Goal: Task Accomplishment & Management: Use online tool/utility

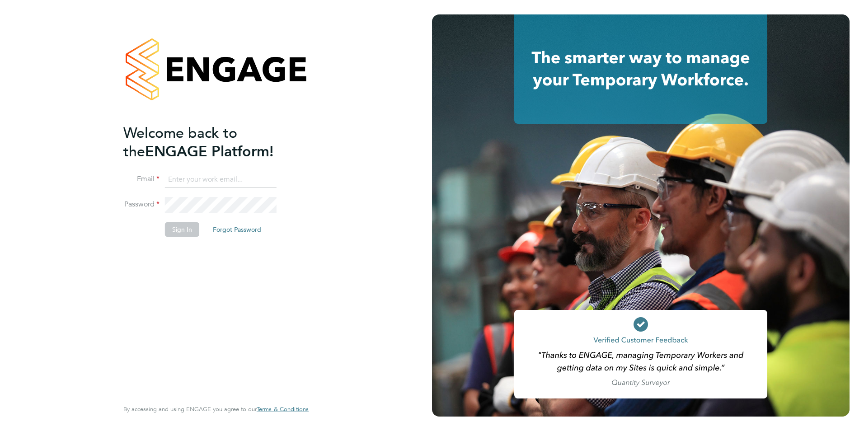
type input "finance@alliancemsp.co.uk"
click at [184, 228] on button "Sign In" at bounding box center [182, 229] width 34 height 14
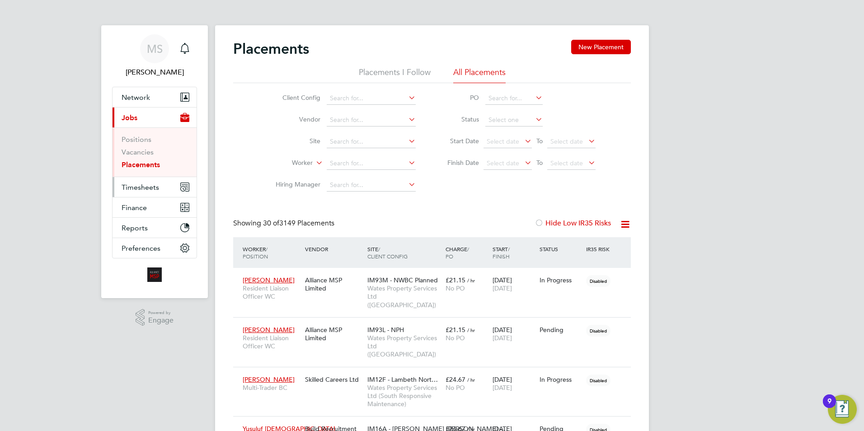
click at [151, 182] on button "Timesheets" at bounding box center [155, 187] width 84 height 20
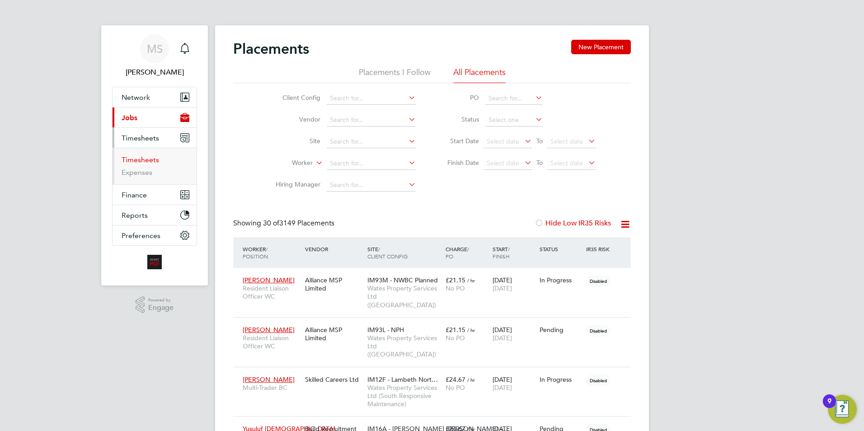
click at [147, 160] on link "Timesheets" at bounding box center [141, 159] width 38 height 9
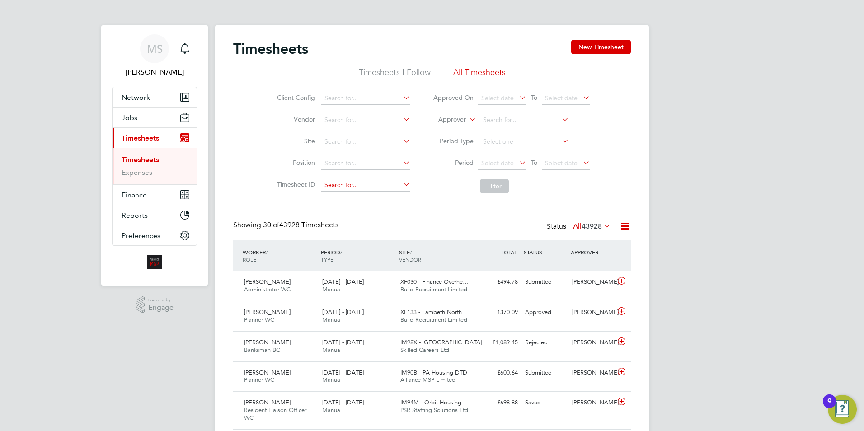
click at [335, 183] on input at bounding box center [365, 185] width 89 height 13
click at [353, 195] on b "TS1787244" at bounding box center [340, 198] width 33 height 8
type input "TS1787244"
click at [491, 186] on button "Filter" at bounding box center [494, 186] width 29 height 14
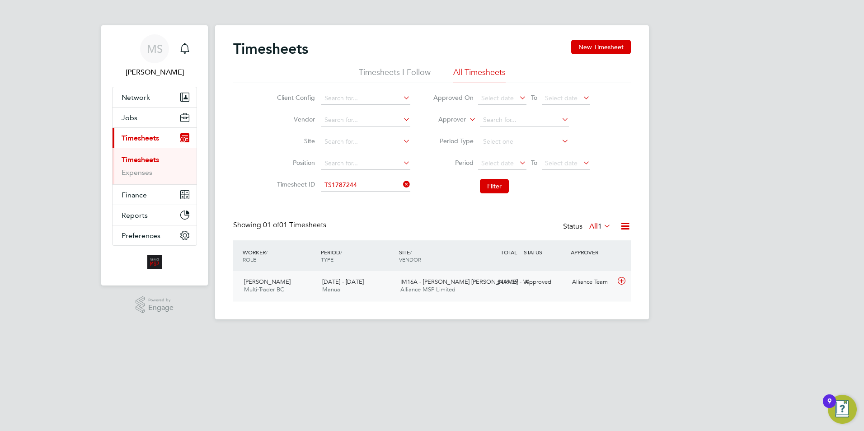
click at [450, 287] on span "Alliance MSP Limited" at bounding box center [427, 290] width 55 height 8
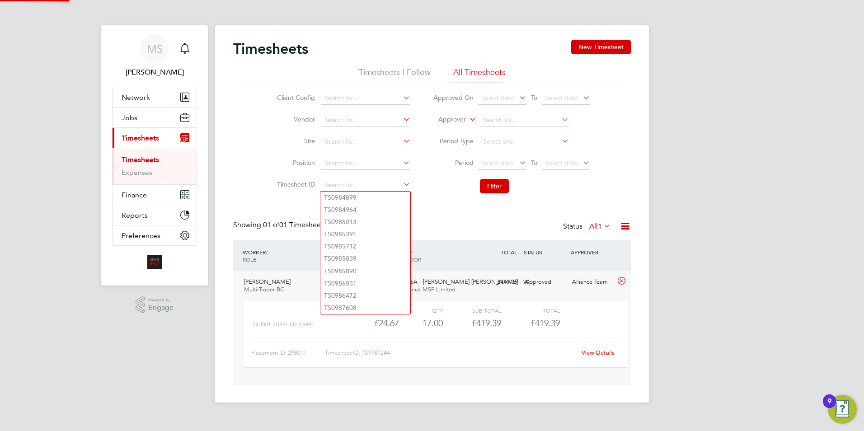
drag, startPoint x: 359, startPoint y: 182, endPoint x: 312, endPoint y: 185, distance: 47.1
click at [312, 185] on li "Timesheet ID" at bounding box center [342, 185] width 159 height 22
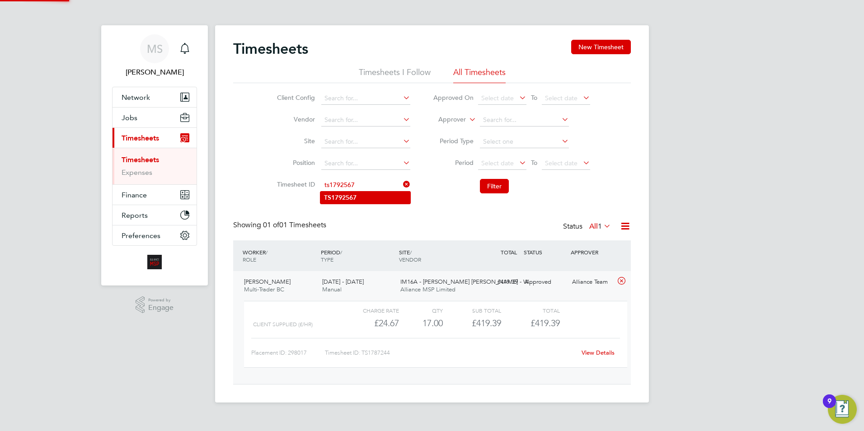
click at [346, 198] on b "TS1792567" at bounding box center [340, 198] width 33 height 8
type input "TS1792567"
click at [493, 184] on button "Filter" at bounding box center [494, 186] width 29 height 14
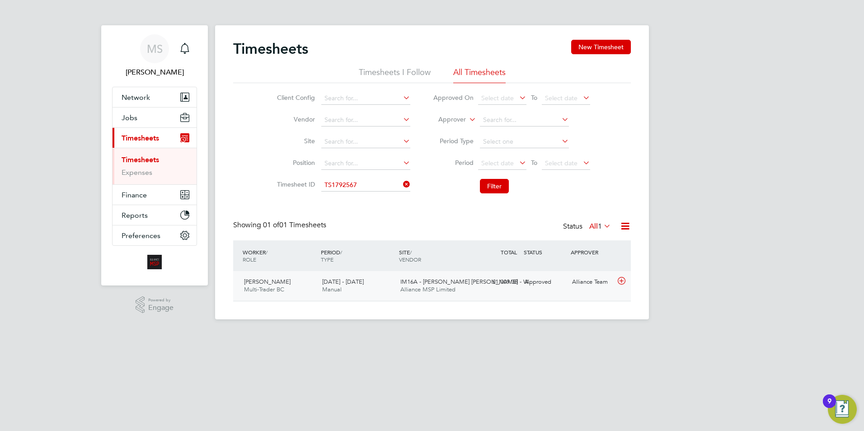
click at [346, 289] on div "[DATE] - [DATE] Manual" at bounding box center [358, 286] width 78 height 23
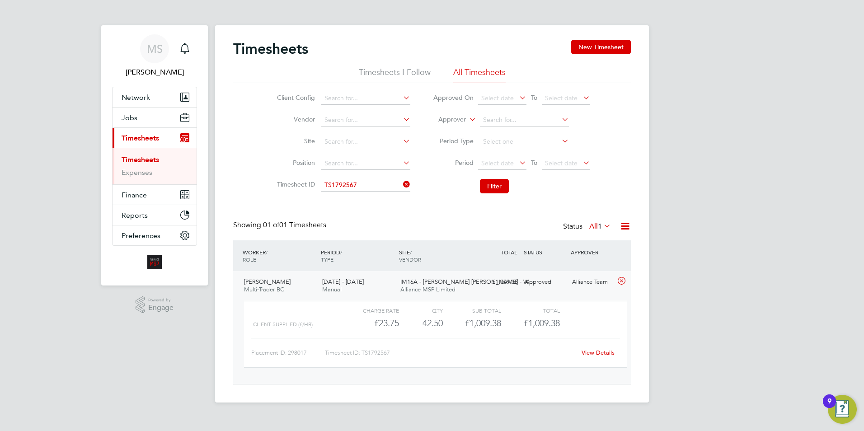
click at [138, 381] on div "MS [PERSON_NAME] Notifications Applications: Network Team Members Businesses Si…" at bounding box center [432, 208] width 864 height 417
click at [44, 297] on div "MS [PERSON_NAME] Notifications Applications: Network Team Members Businesses Si…" at bounding box center [432, 208] width 864 height 417
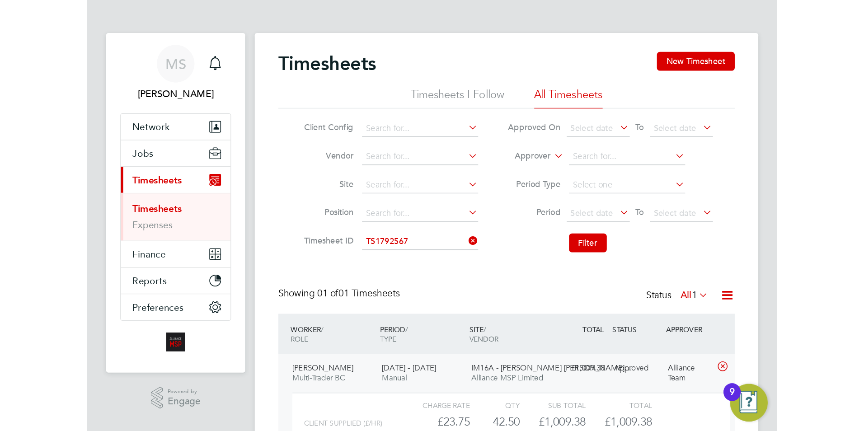
scroll to position [15, 88]
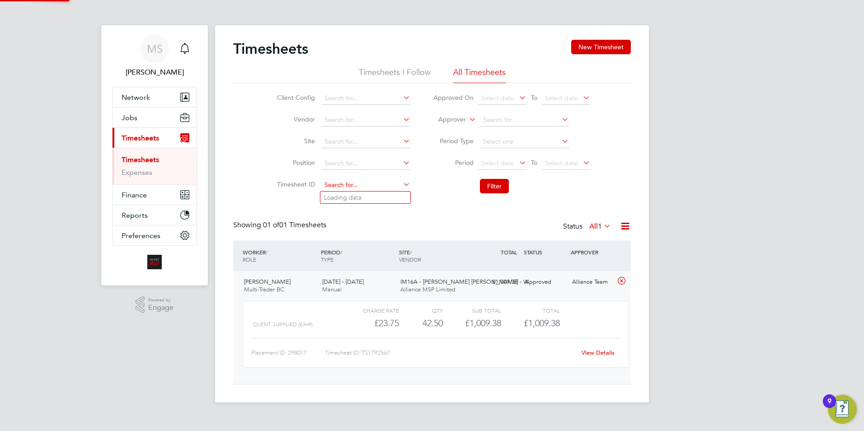
drag, startPoint x: 369, startPoint y: 184, endPoint x: 363, endPoint y: 185, distance: 6.4
click at [363, 185] on input at bounding box center [365, 185] width 89 height 13
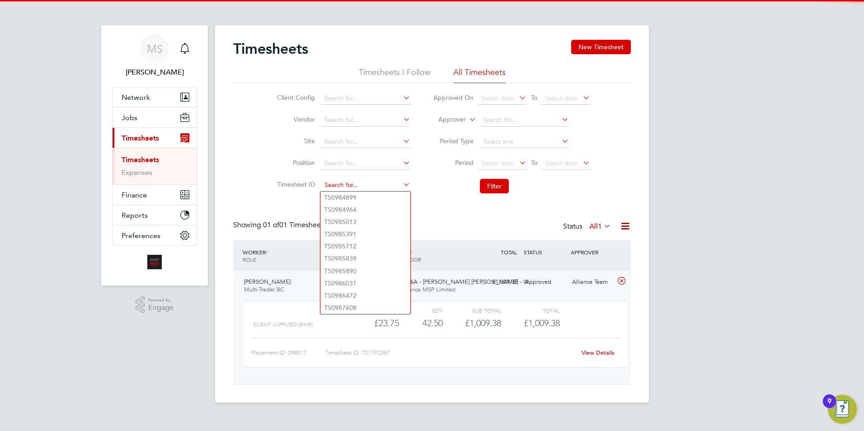
paste input "TS1787244"
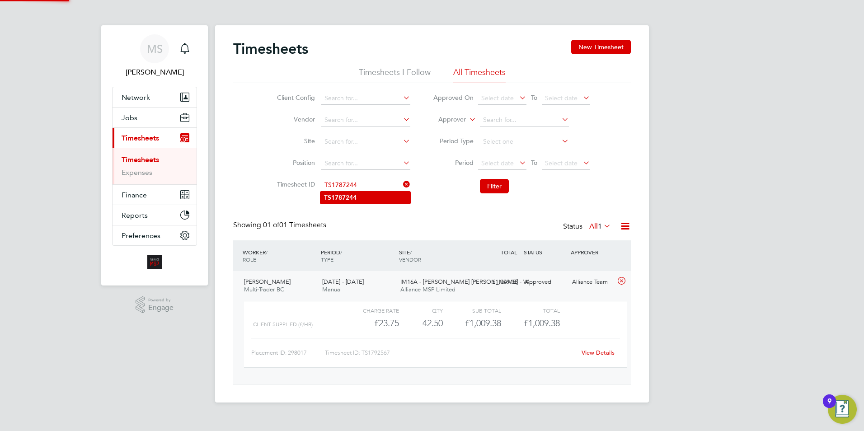
type input "TS1787244"
click at [339, 199] on b "TS1787244" at bounding box center [340, 198] width 33 height 8
click at [493, 186] on button "Filter" at bounding box center [494, 186] width 29 height 14
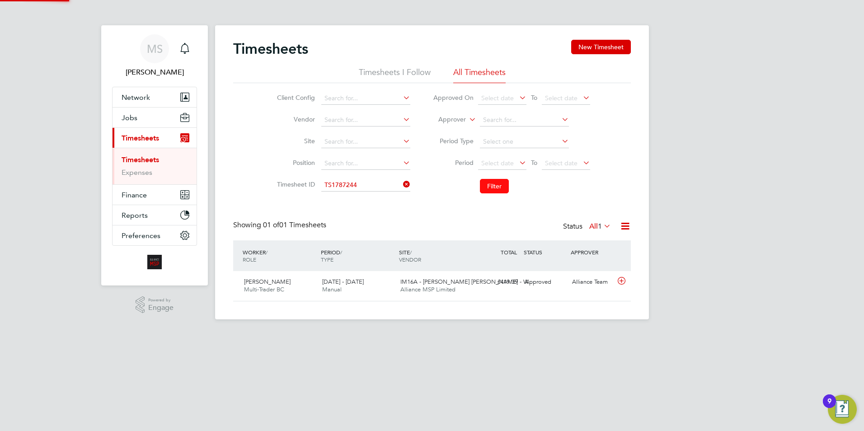
scroll to position [23, 79]
click at [335, 291] on span "Manual" at bounding box center [331, 290] width 19 height 8
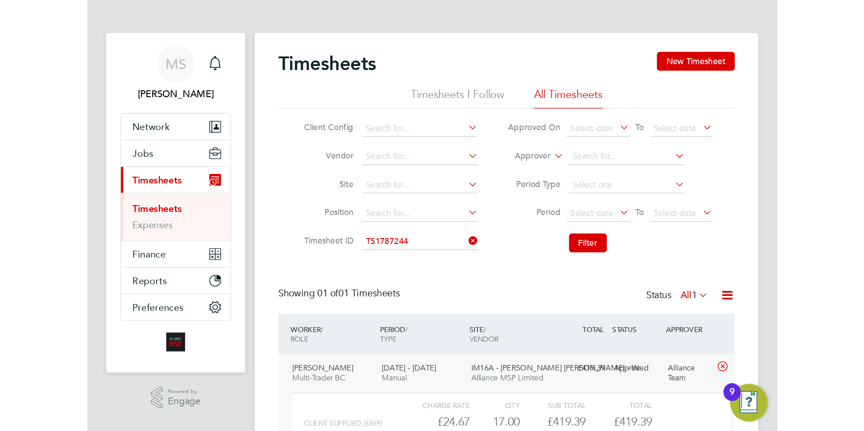
scroll to position [15, 88]
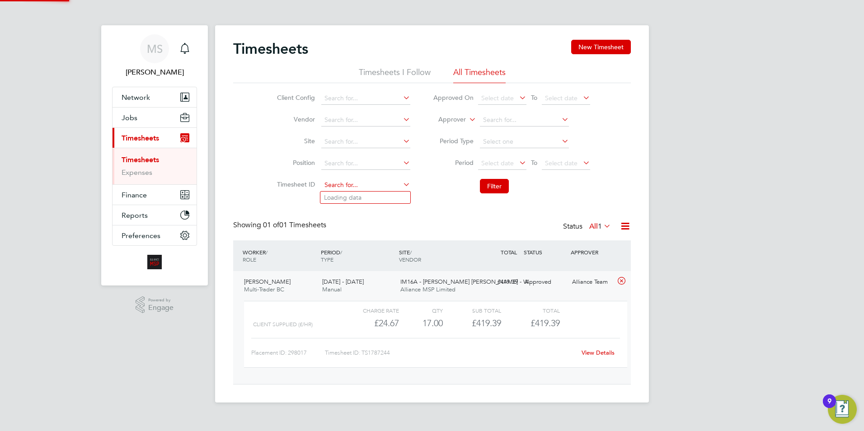
click at [360, 180] on input at bounding box center [365, 185] width 89 height 13
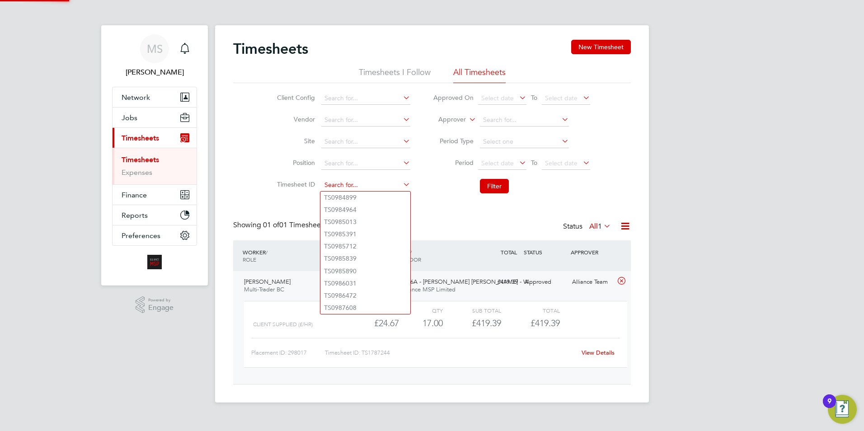
paste input "TS1772957"
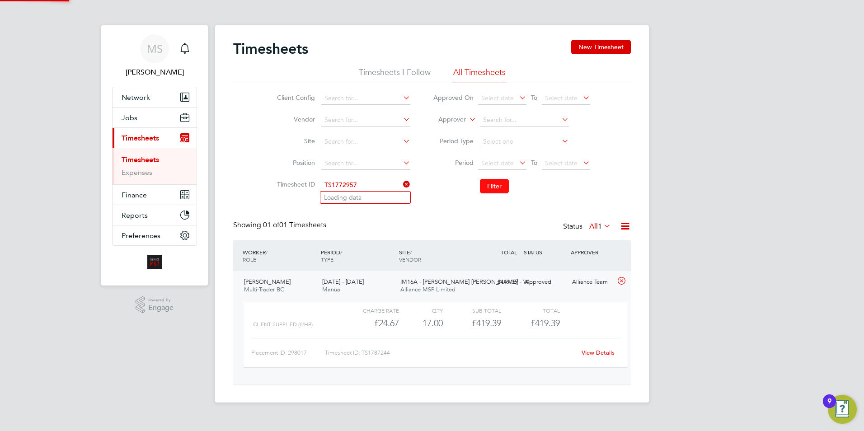
type input "TS1772957"
click at [494, 184] on button "Filter" at bounding box center [494, 186] width 29 height 14
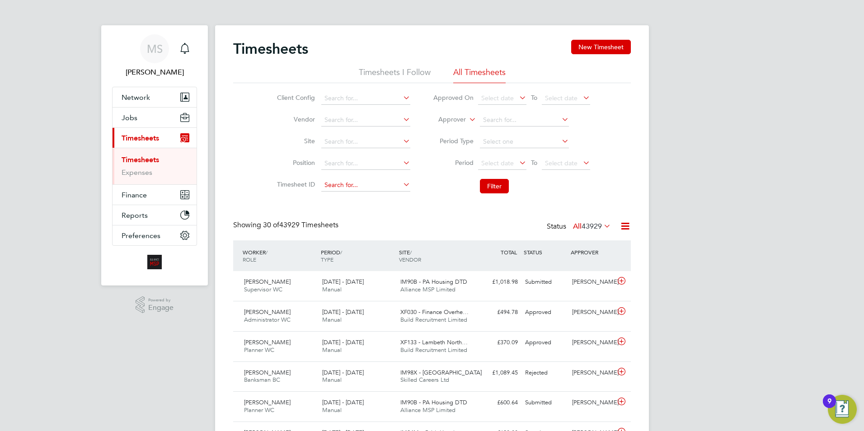
click at [353, 185] on input at bounding box center [365, 185] width 89 height 13
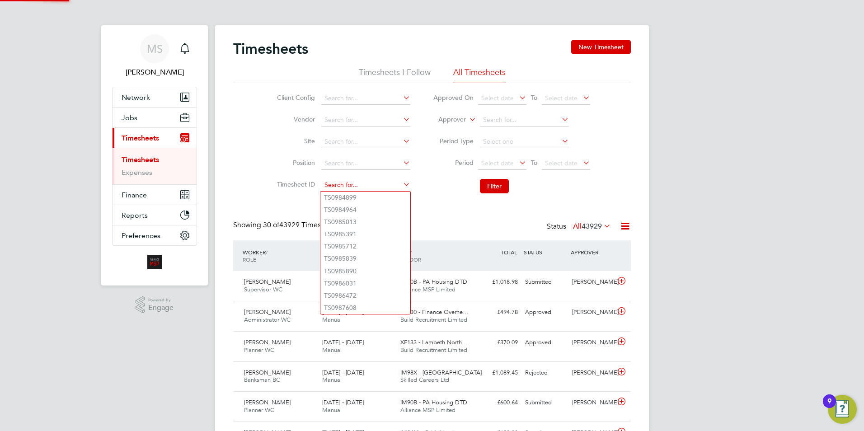
paste input "TS1772957"
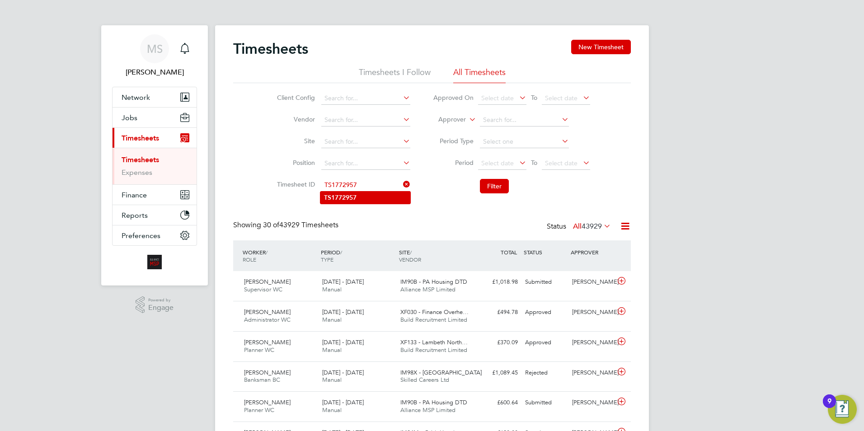
type input "TS1772957"
click at [343, 197] on b "TS1772957" at bounding box center [340, 198] width 33 height 8
click at [494, 185] on button "Filter" at bounding box center [494, 186] width 29 height 14
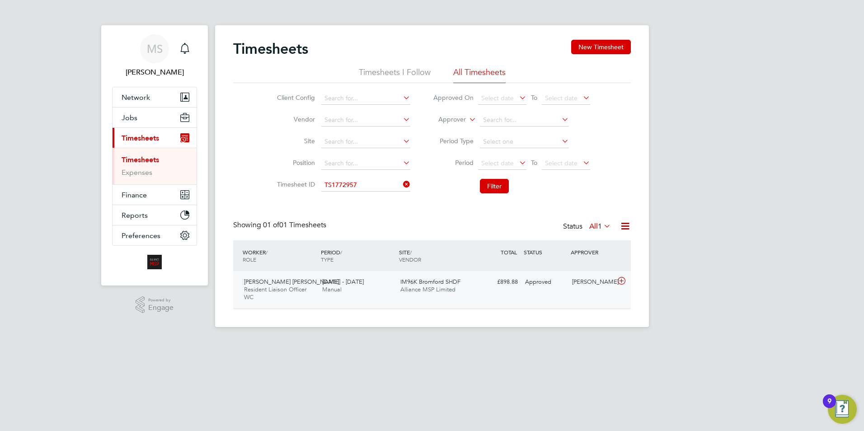
click at [400, 288] on div "IM96K Bromford SHDF Alliance MSP Limited" at bounding box center [436, 286] width 78 height 23
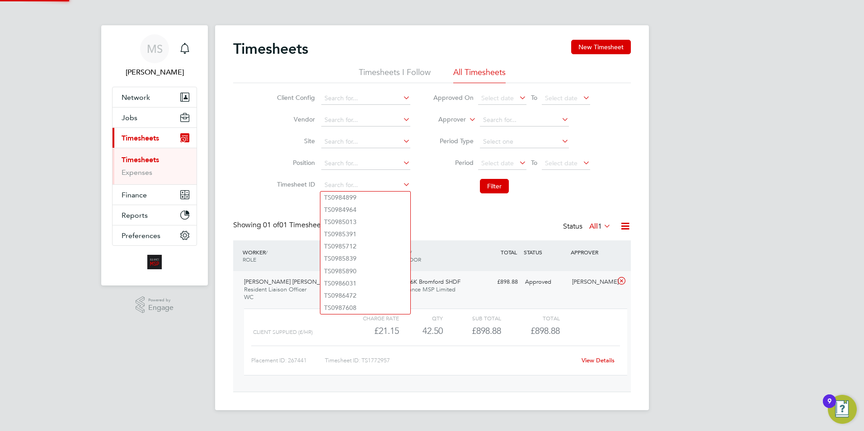
drag, startPoint x: 360, startPoint y: 186, endPoint x: 318, endPoint y: 187, distance: 42.0
click at [318, 187] on li "Timesheet ID" at bounding box center [342, 185] width 159 height 22
drag, startPoint x: 312, startPoint y: 335, endPoint x: 303, endPoint y: 343, distance: 12.2
click at [312, 334] on span "Client Supplied (£/HR)" at bounding box center [283, 332] width 60 height 6
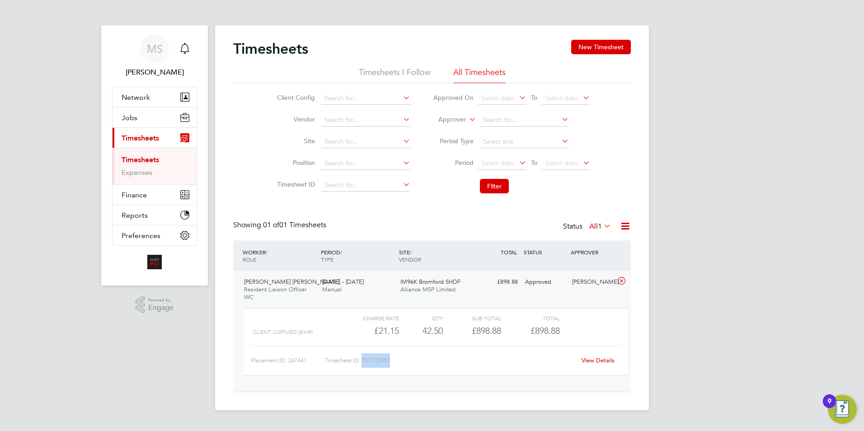
drag, startPoint x: 390, startPoint y: 361, endPoint x: 363, endPoint y: 361, distance: 26.7
click at [363, 361] on div "Timesheet ID: TS1772957" at bounding box center [450, 360] width 251 height 14
copy div "TS1772957"
